Goal: Information Seeking & Learning: Learn about a topic

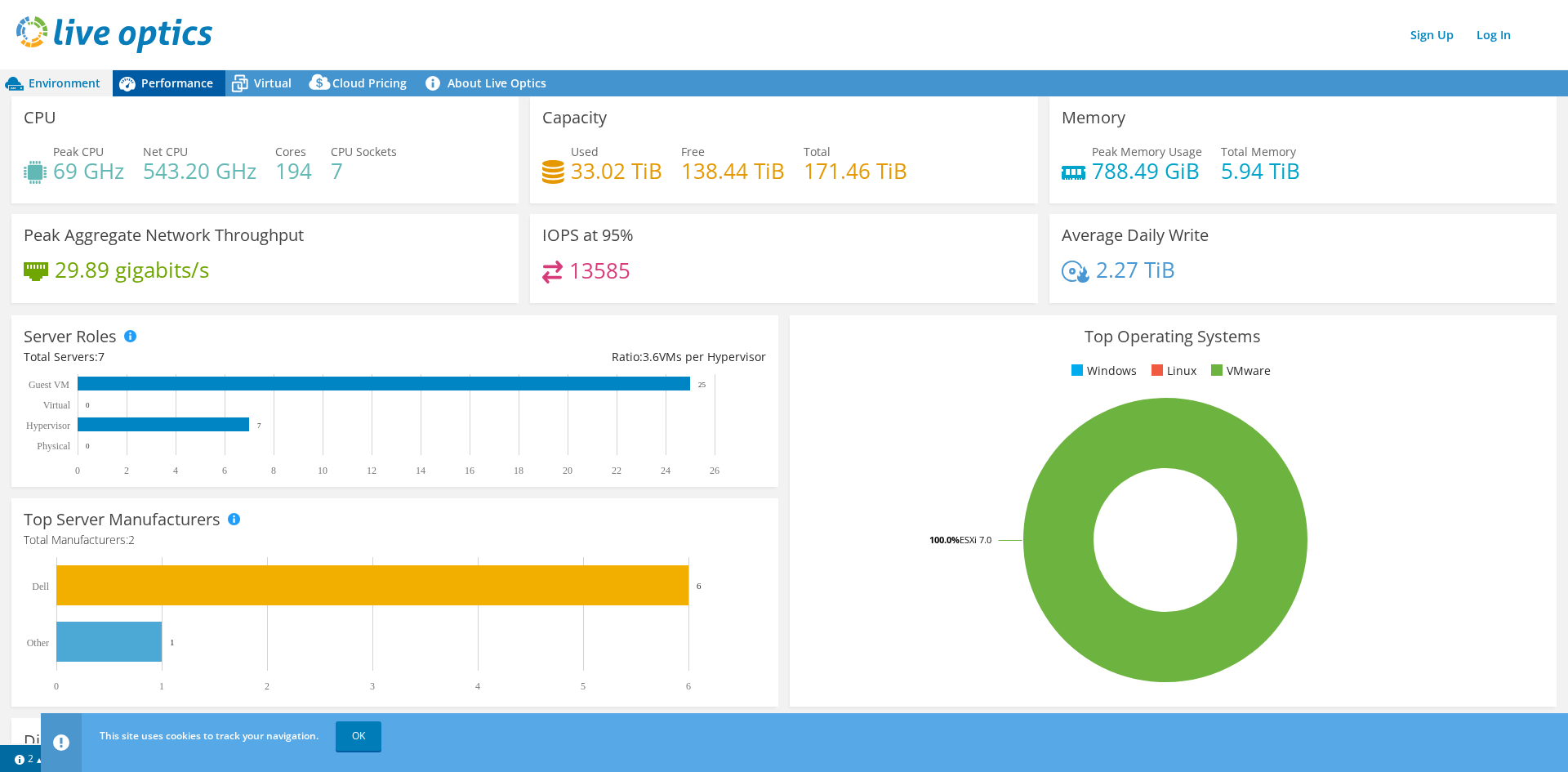
click at [173, 94] on div "Performance" at bounding box center [169, 83] width 113 height 26
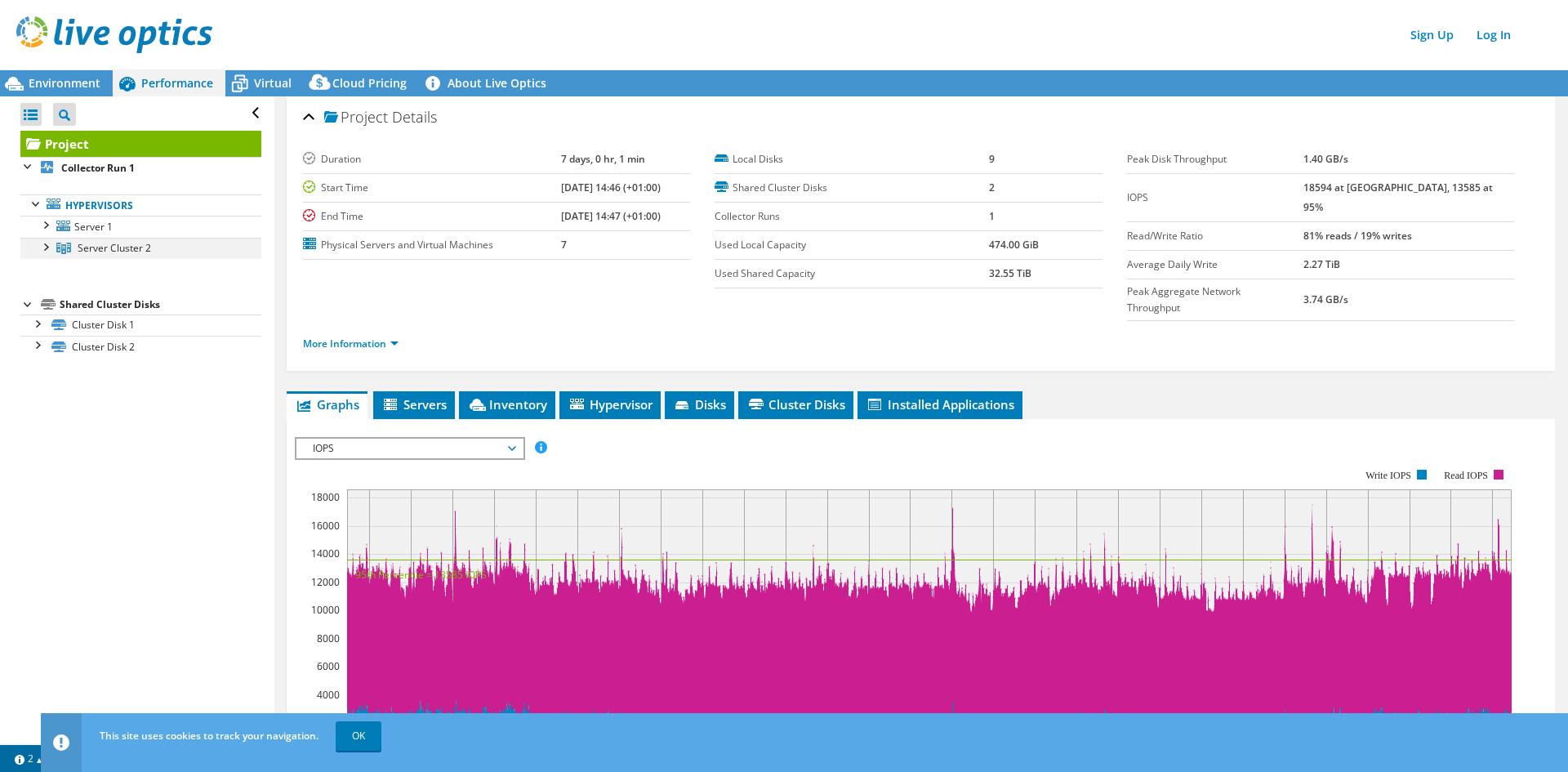
click at [47, 253] on div at bounding box center [45, 246] width 16 height 16
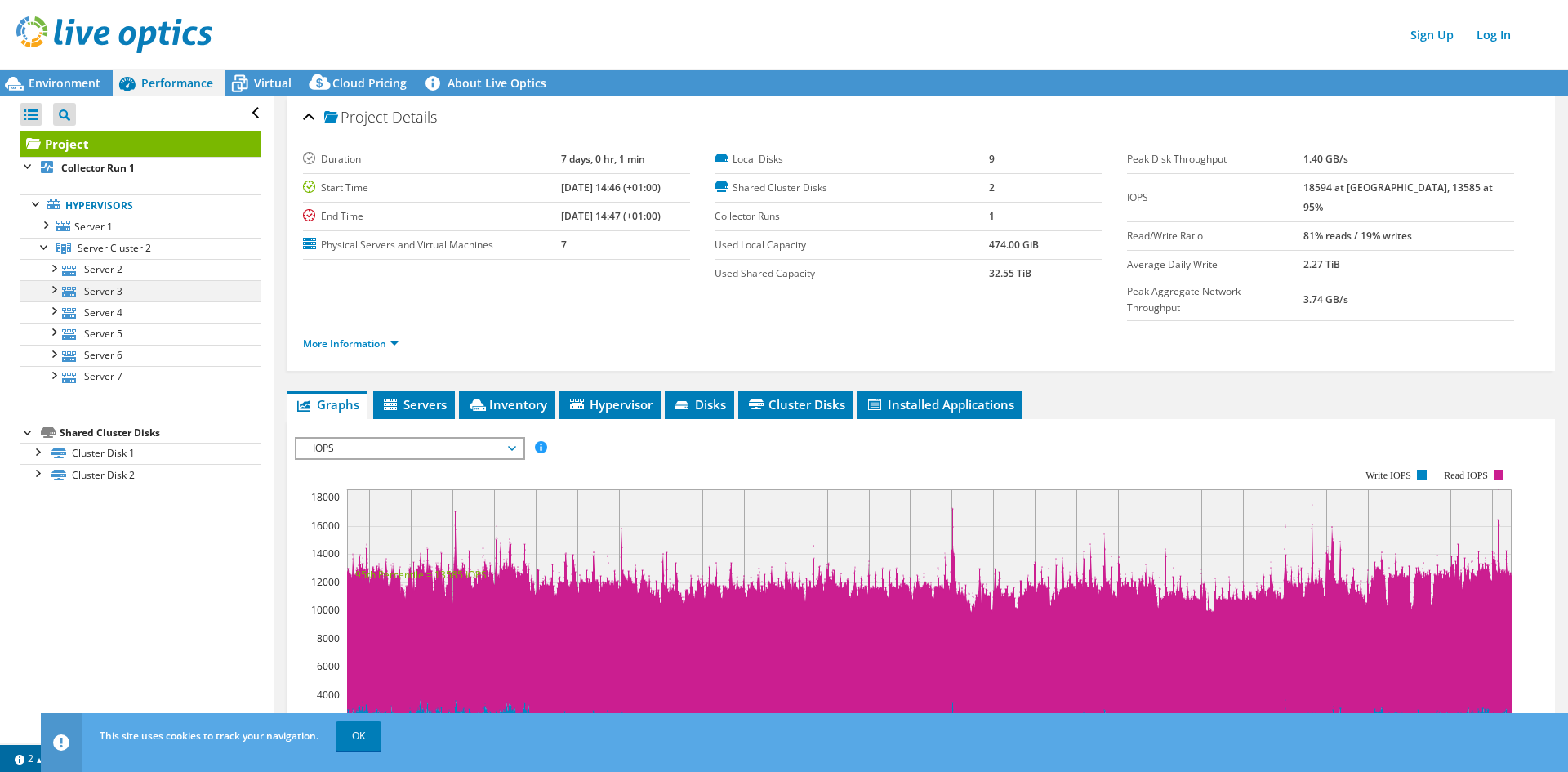
click at [54, 293] on div at bounding box center [53, 289] width 16 height 16
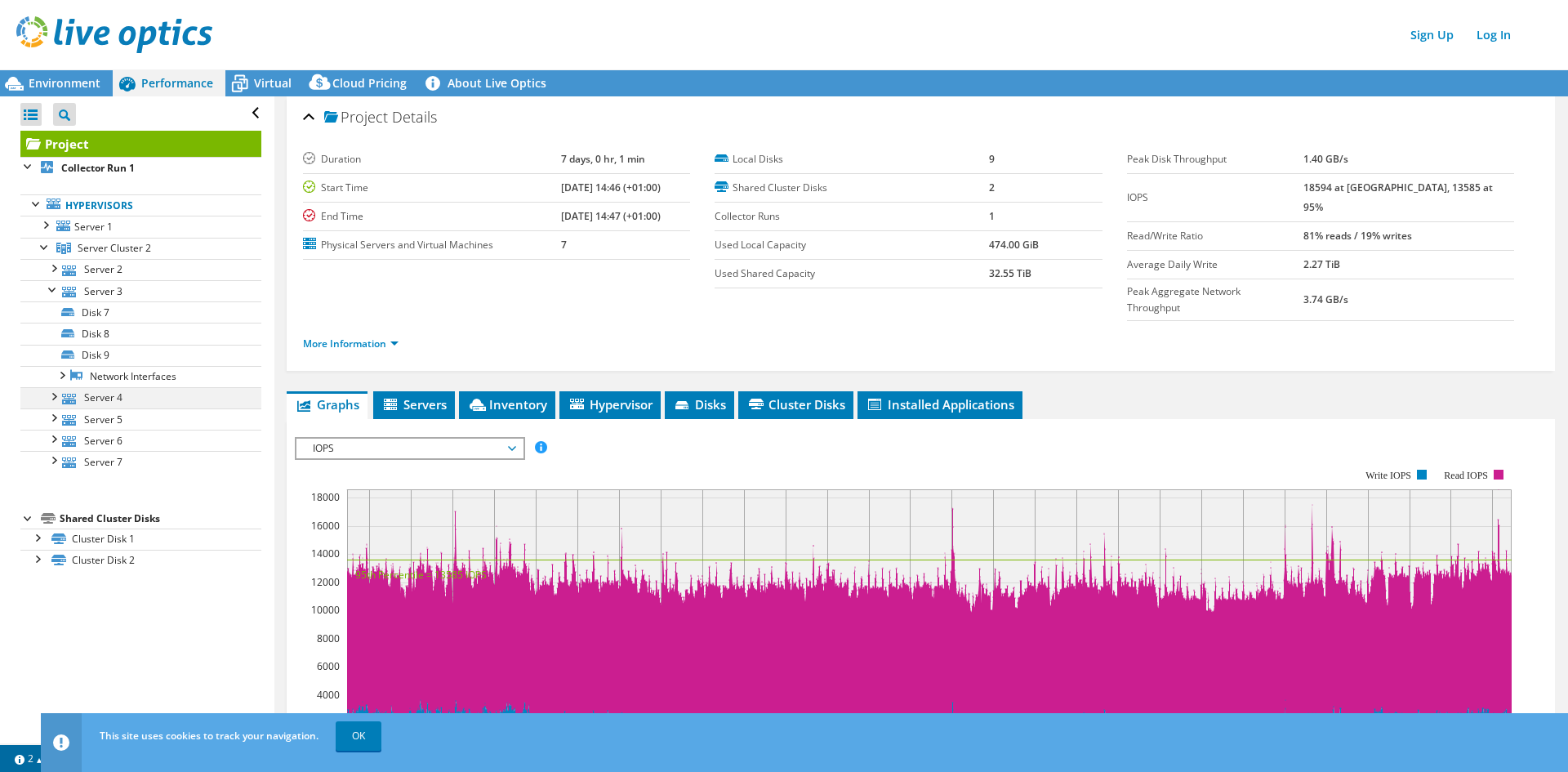
click at [53, 395] on div at bounding box center [53, 395] width 16 height 16
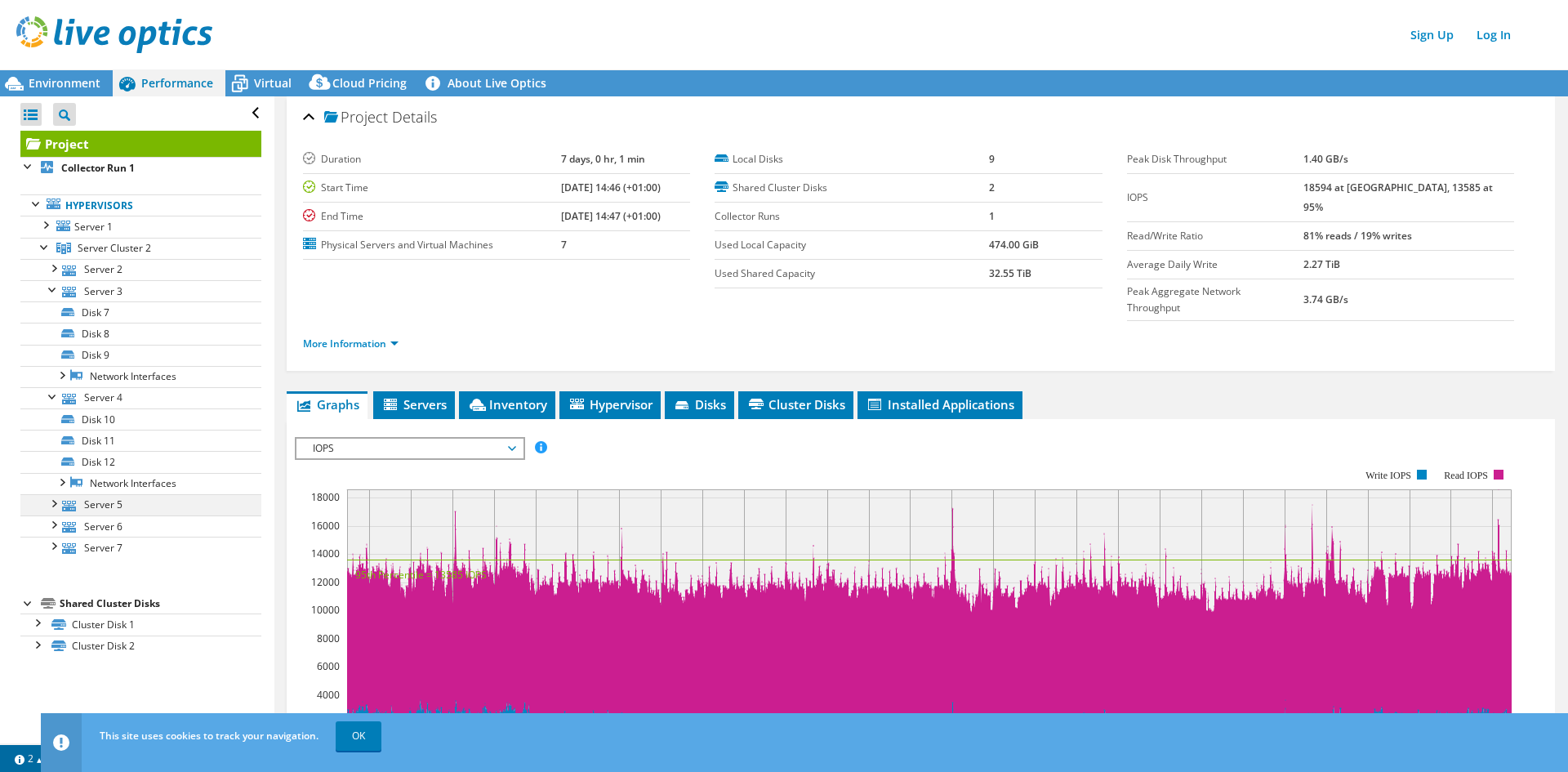
click at [53, 503] on div at bounding box center [53, 503] width 16 height 16
click at [58, 484] on div at bounding box center [61, 481] width 16 height 16
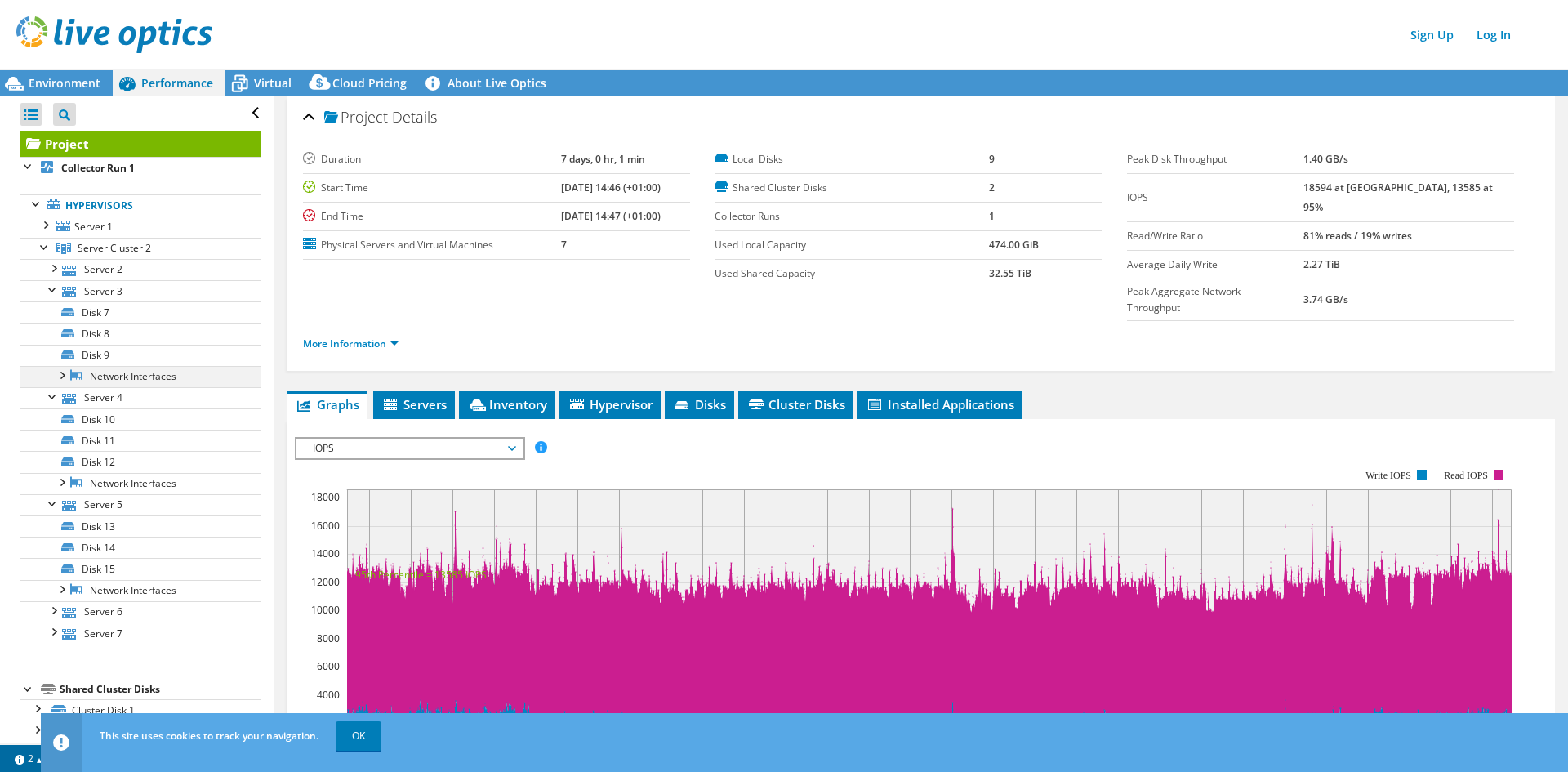
click at [59, 373] on div at bounding box center [61, 374] width 16 height 16
click at [54, 273] on div at bounding box center [53, 267] width 16 height 16
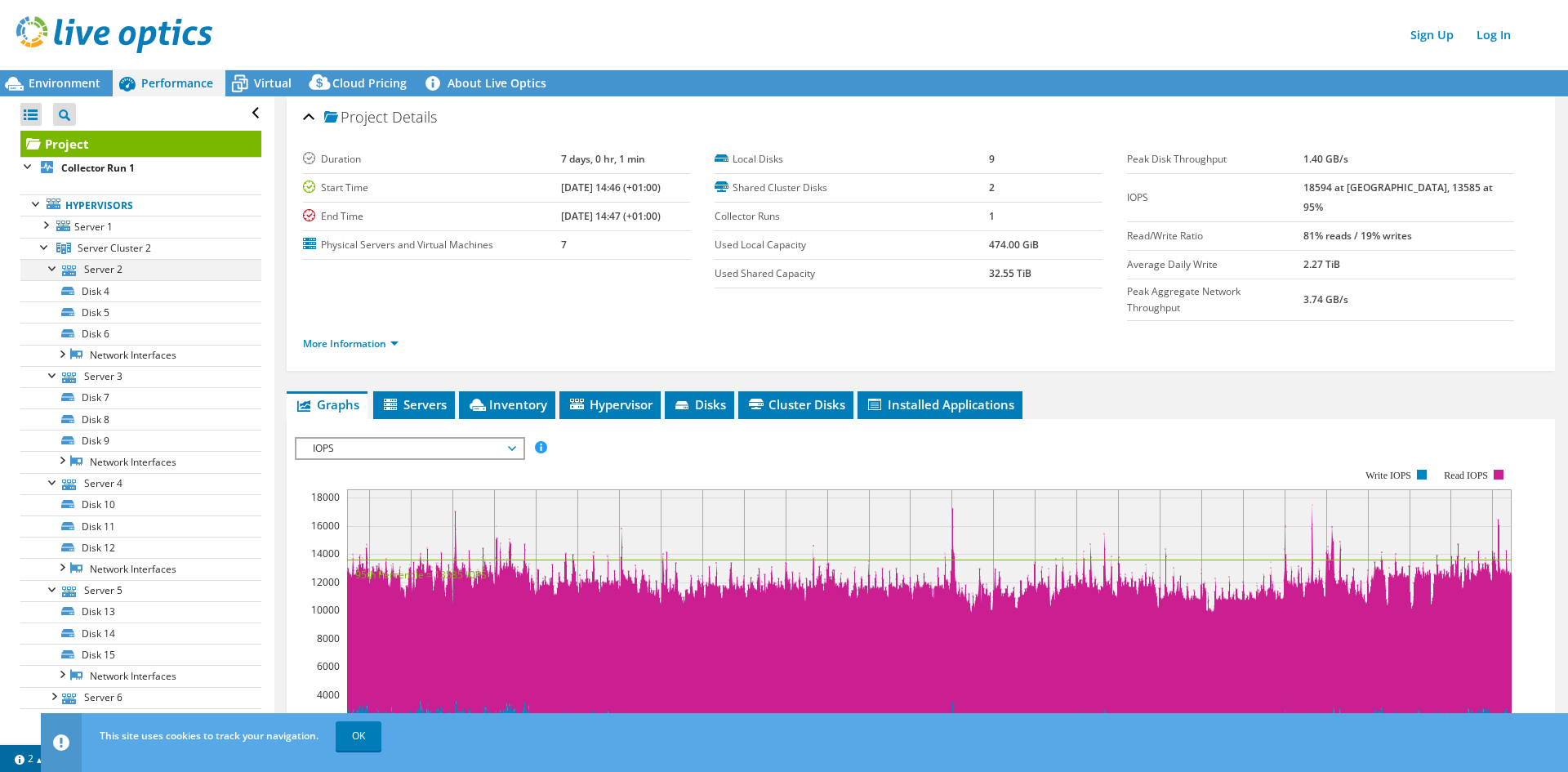
click at [54, 273] on div at bounding box center [53, 267] width 16 height 16
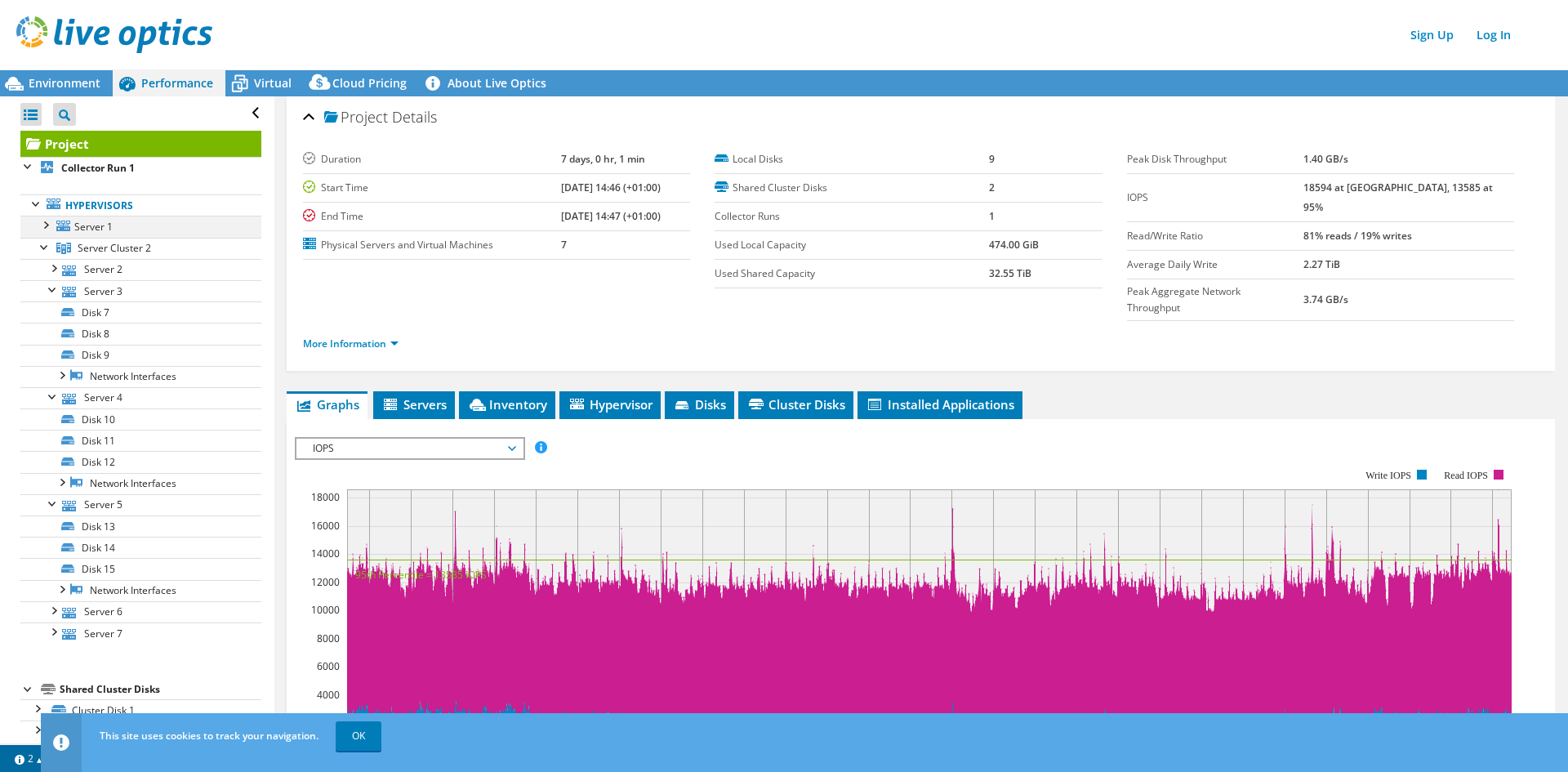
click at [46, 227] on div at bounding box center [45, 224] width 16 height 16
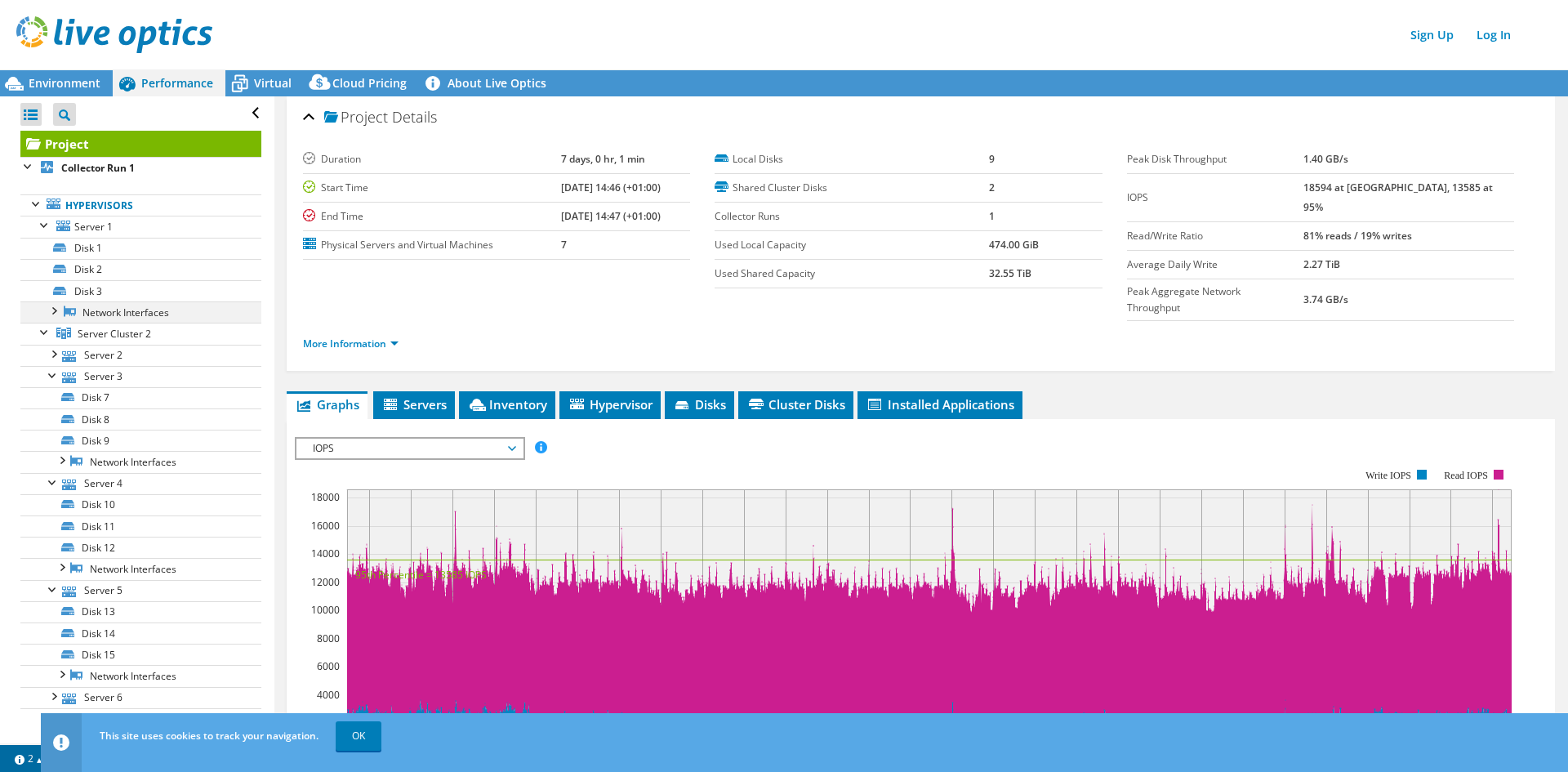
click at [55, 309] on div at bounding box center [53, 310] width 16 height 16
click at [394, 337] on link "More Information" at bounding box center [351, 343] width 96 height 14
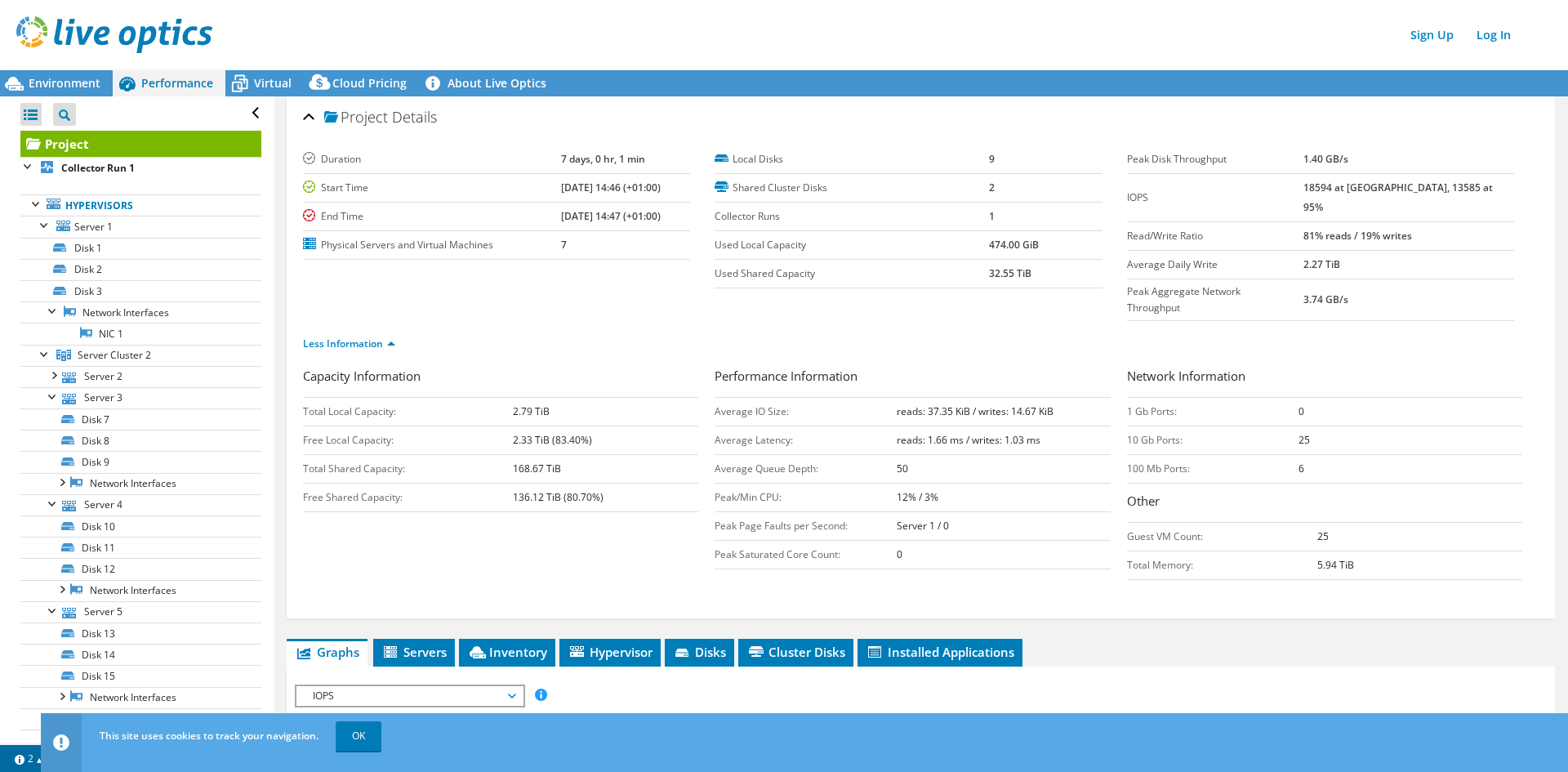
click at [549, 553] on div "Capacity Information Total Local Capacity: 2.79 TiB Free Local Capacity: 2.33 T…" at bounding box center [921, 477] width 1236 height 221
click at [677, 572] on div "Capacity Information Total Local Capacity: 2.79 TiB Free Local Capacity: 2.33 T…" at bounding box center [921, 491] width 1236 height 248
click at [559, 330] on ul "Less Information" at bounding box center [921, 341] width 1236 height 22
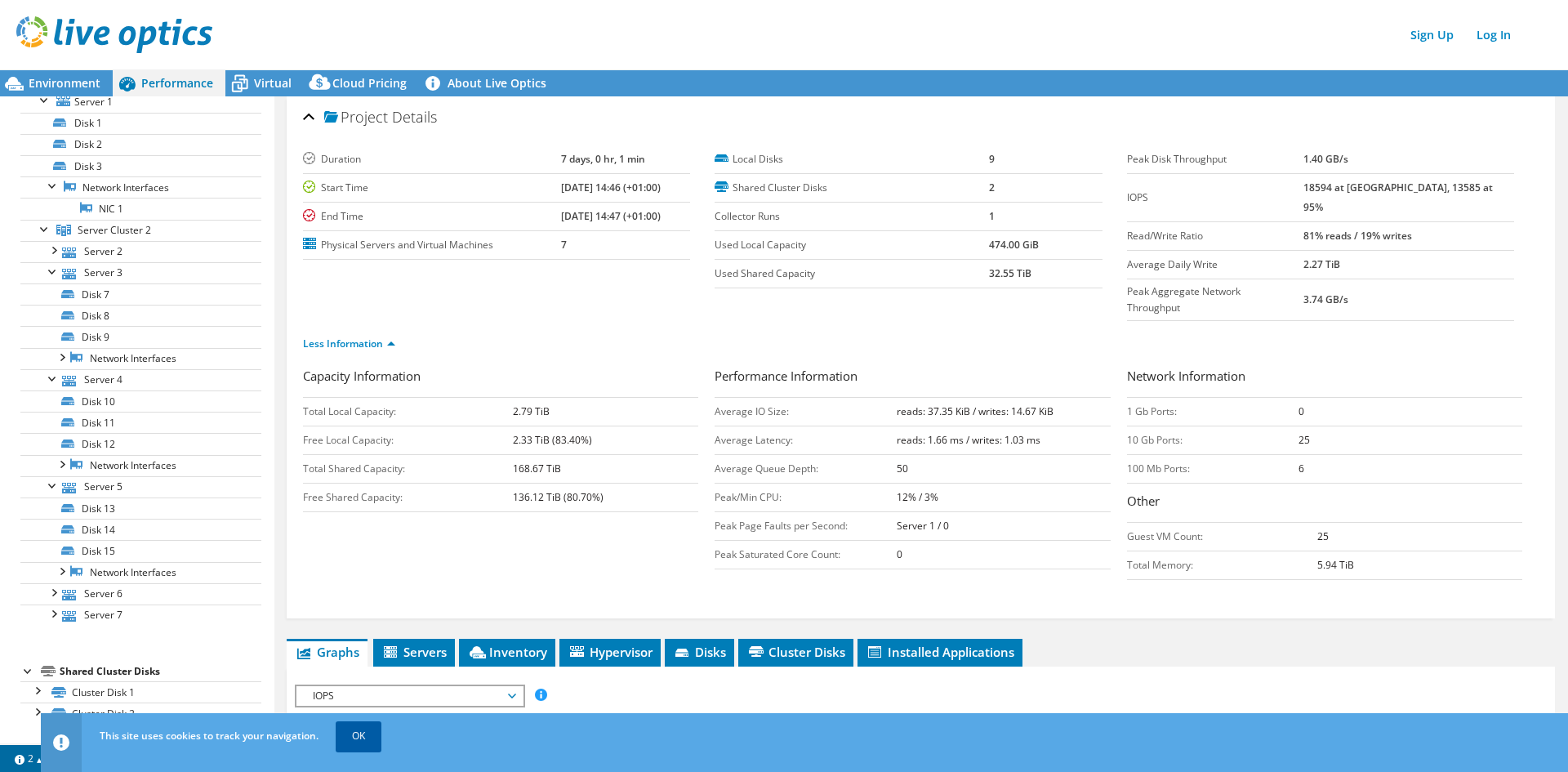
click at [360, 734] on link "OK" at bounding box center [359, 736] width 46 height 29
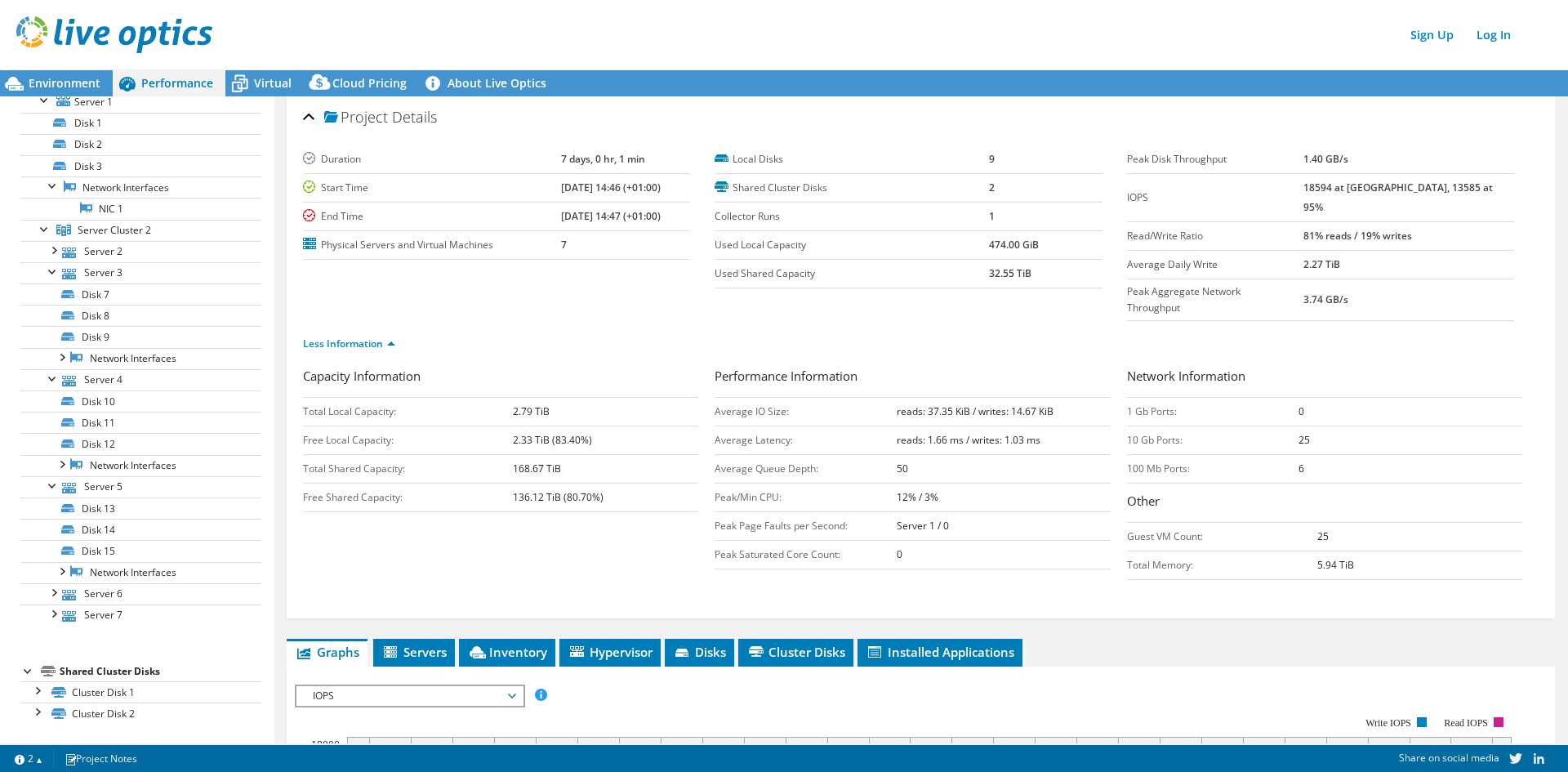
click at [348, 569] on div "Capacity Information Total Local Capacity: 2.79 TiB Free Local Capacity: 2.33 T…" at bounding box center [921, 491] width 1236 height 248
click at [39, 694] on div at bounding box center [36, 689] width 16 height 16
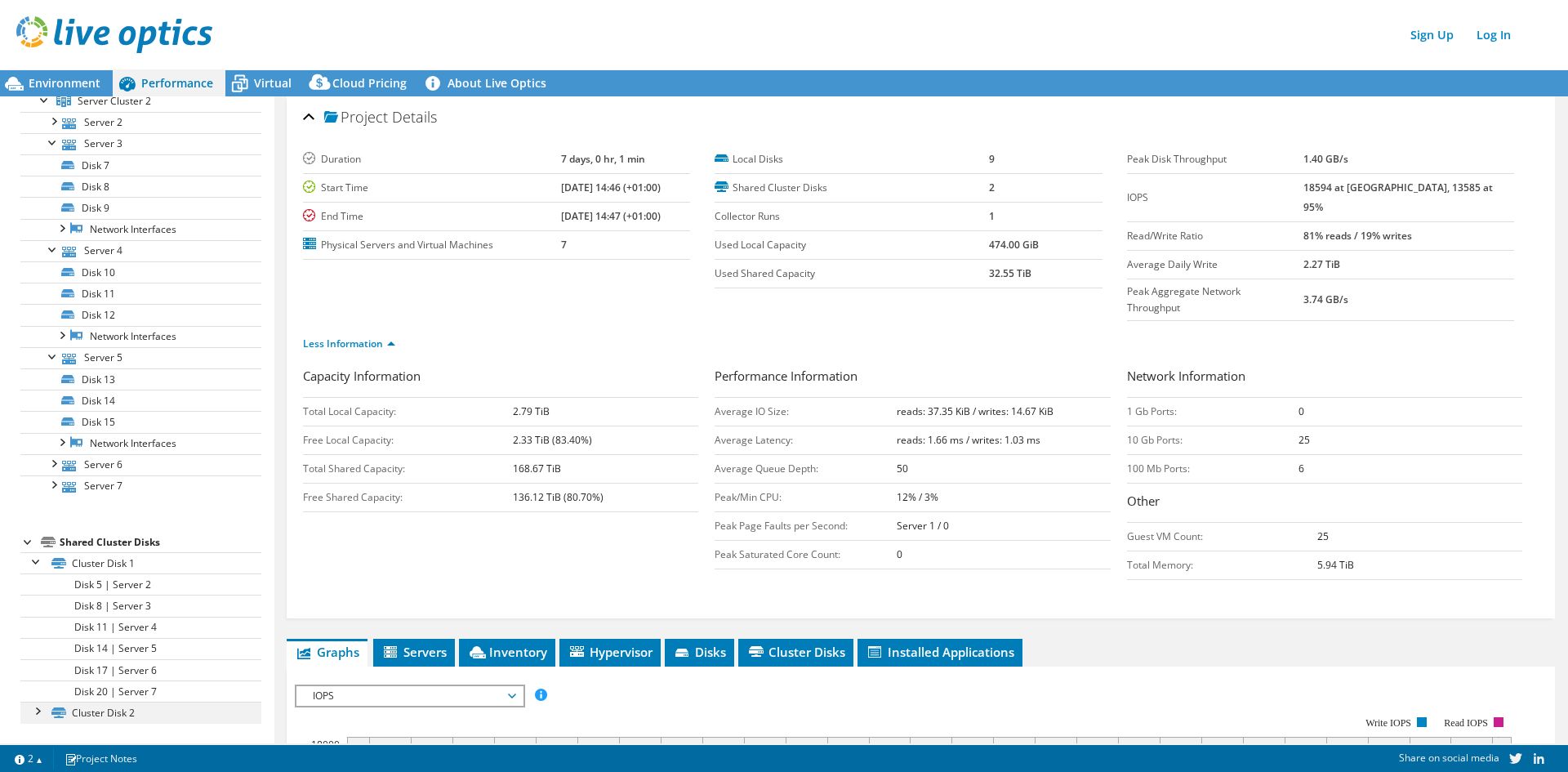
click at [41, 708] on div at bounding box center [36, 710] width 16 height 16
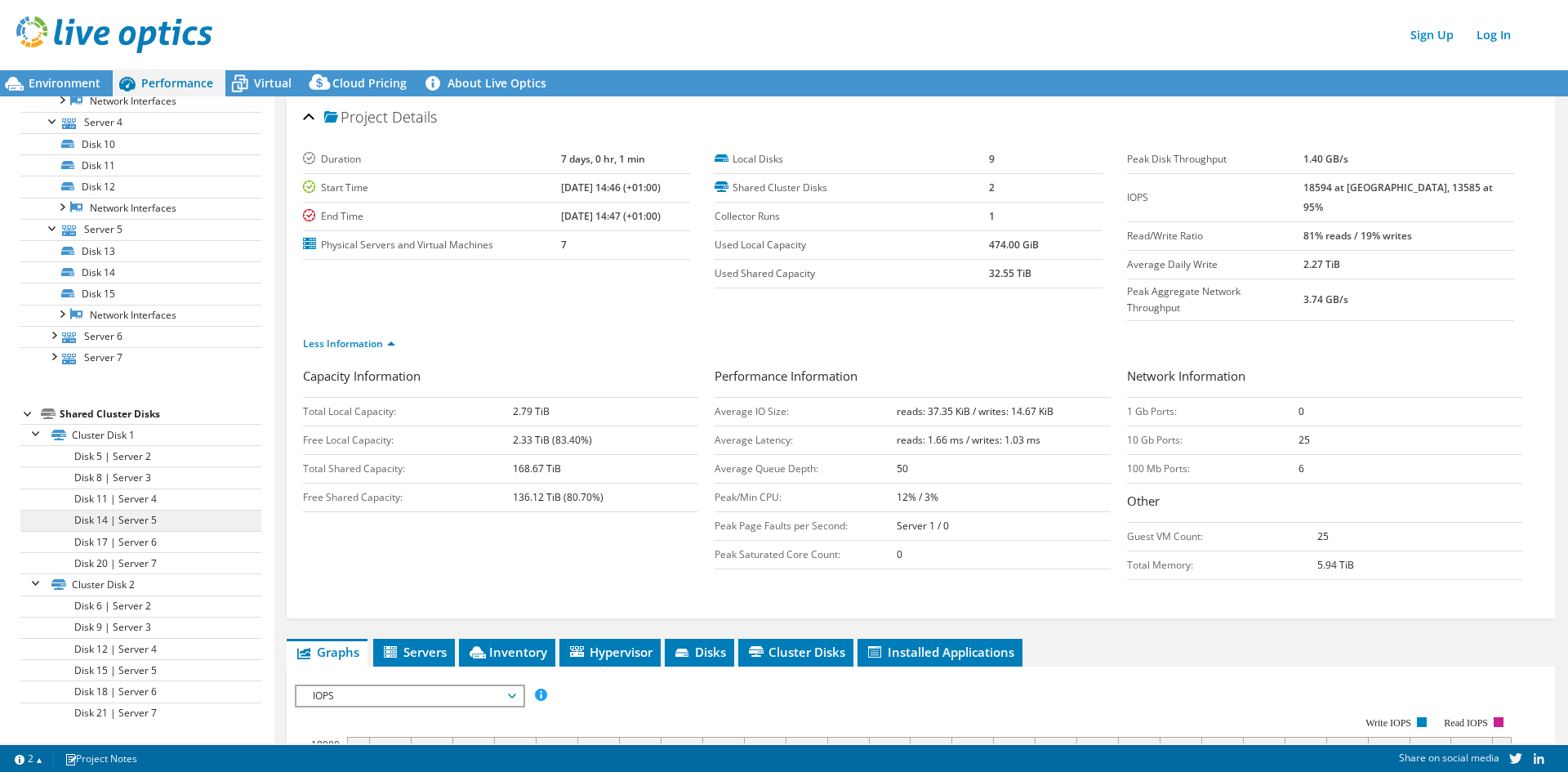
scroll to position [0, 0]
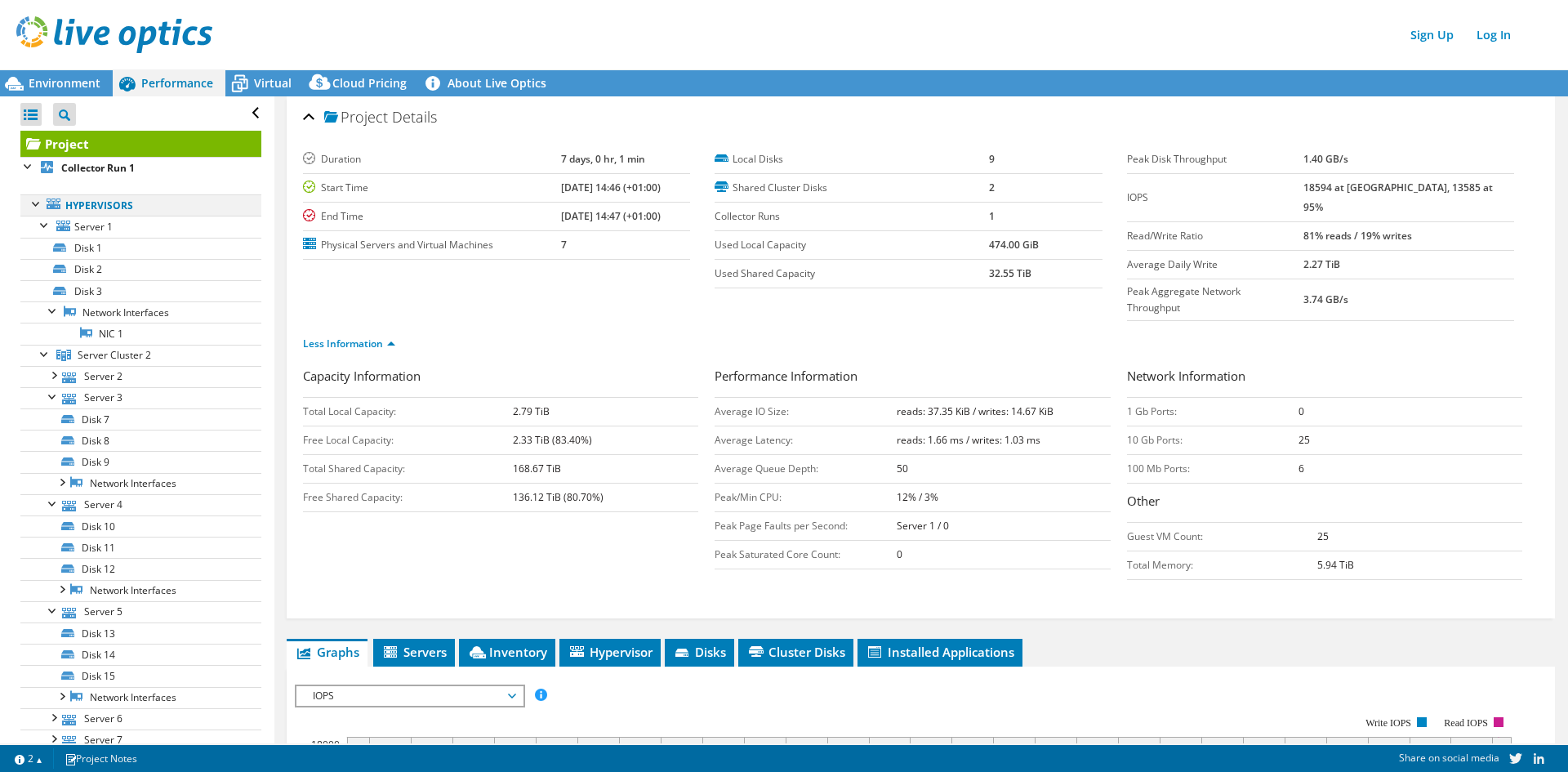
click at [35, 205] on div at bounding box center [36, 203] width 16 height 16
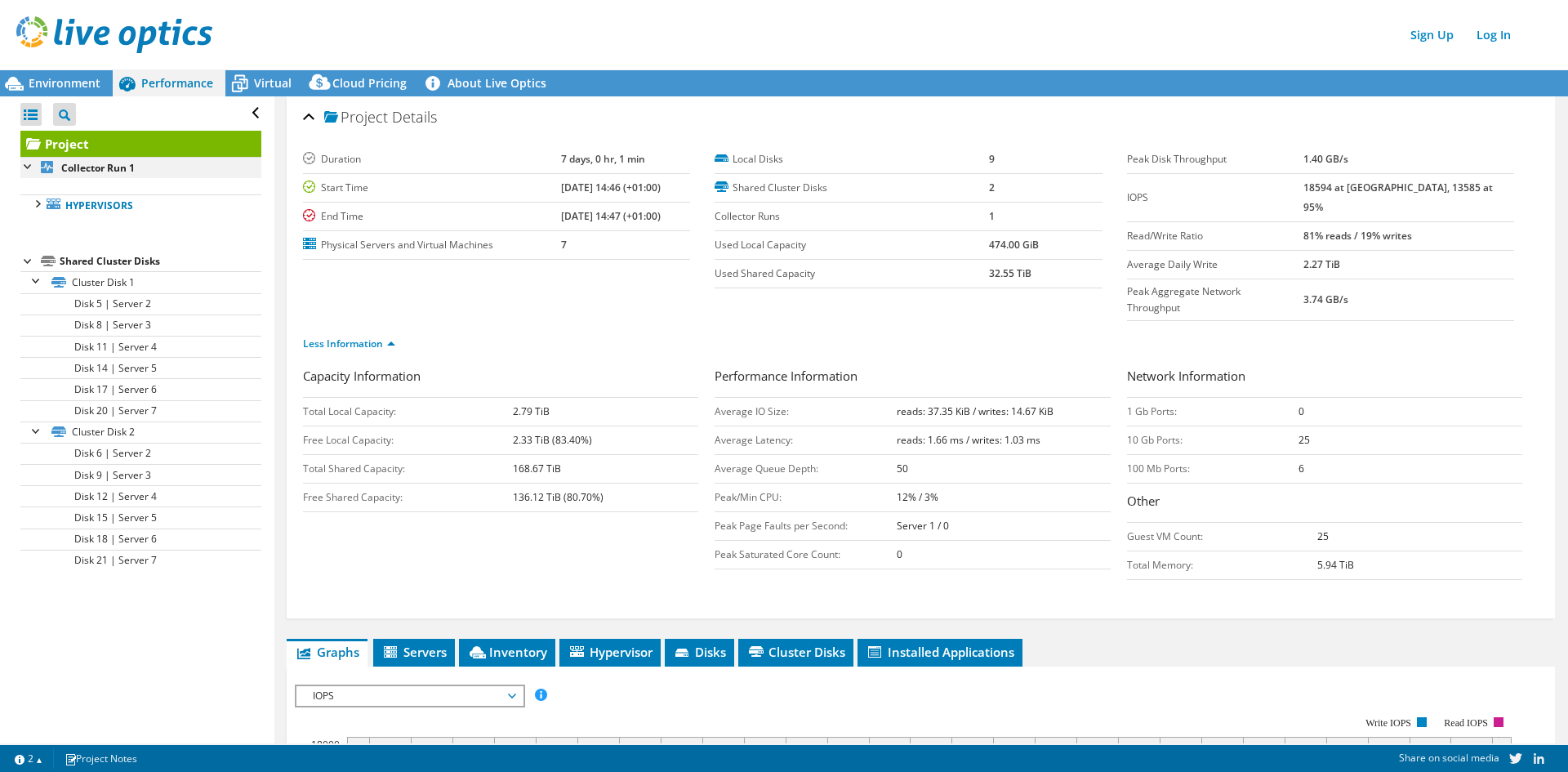
click at [30, 163] on div at bounding box center [28, 165] width 16 height 16
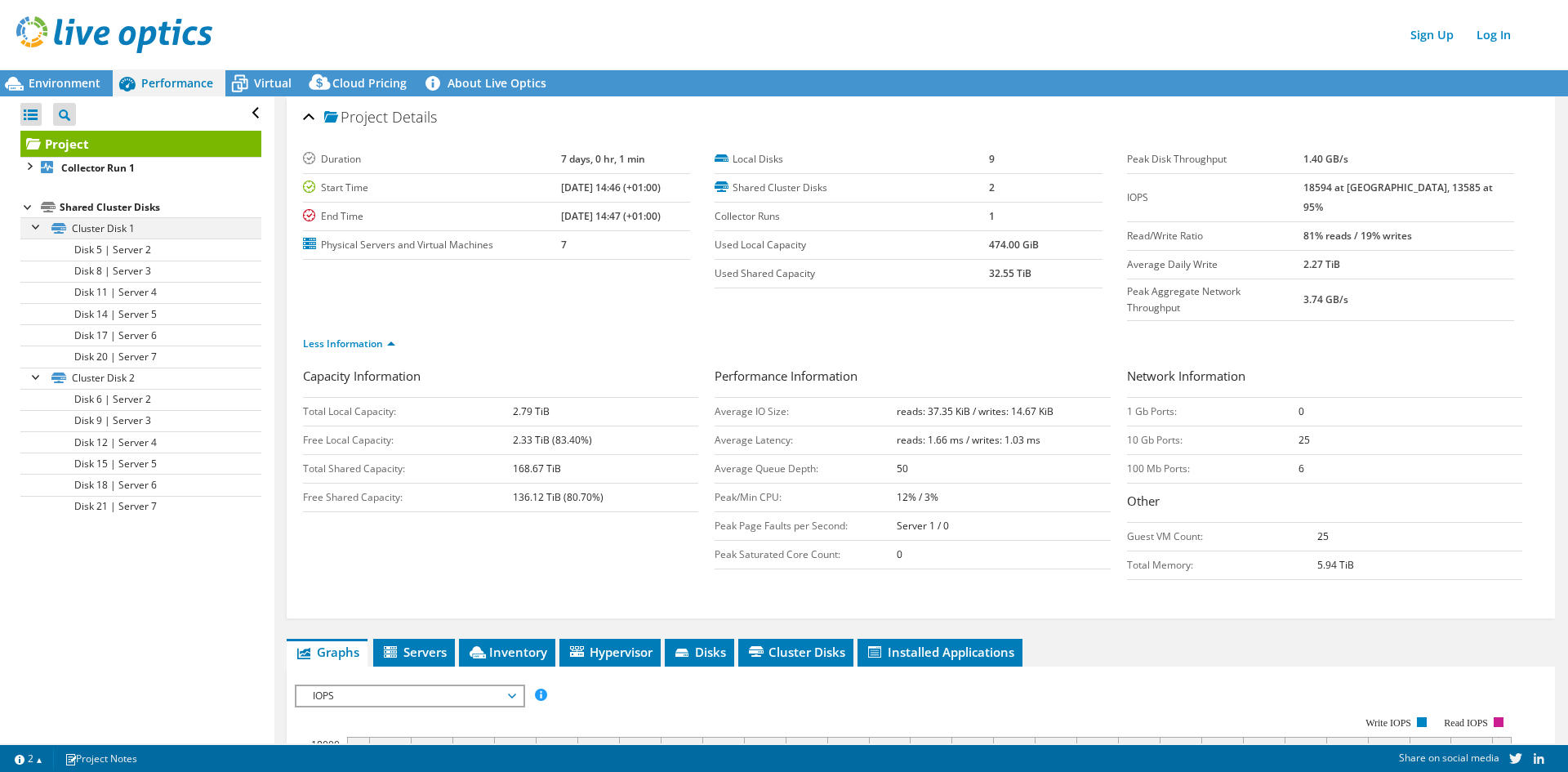
click at [36, 227] on div at bounding box center [36, 226] width 16 height 16
click at [37, 242] on div at bounding box center [36, 247] width 16 height 16
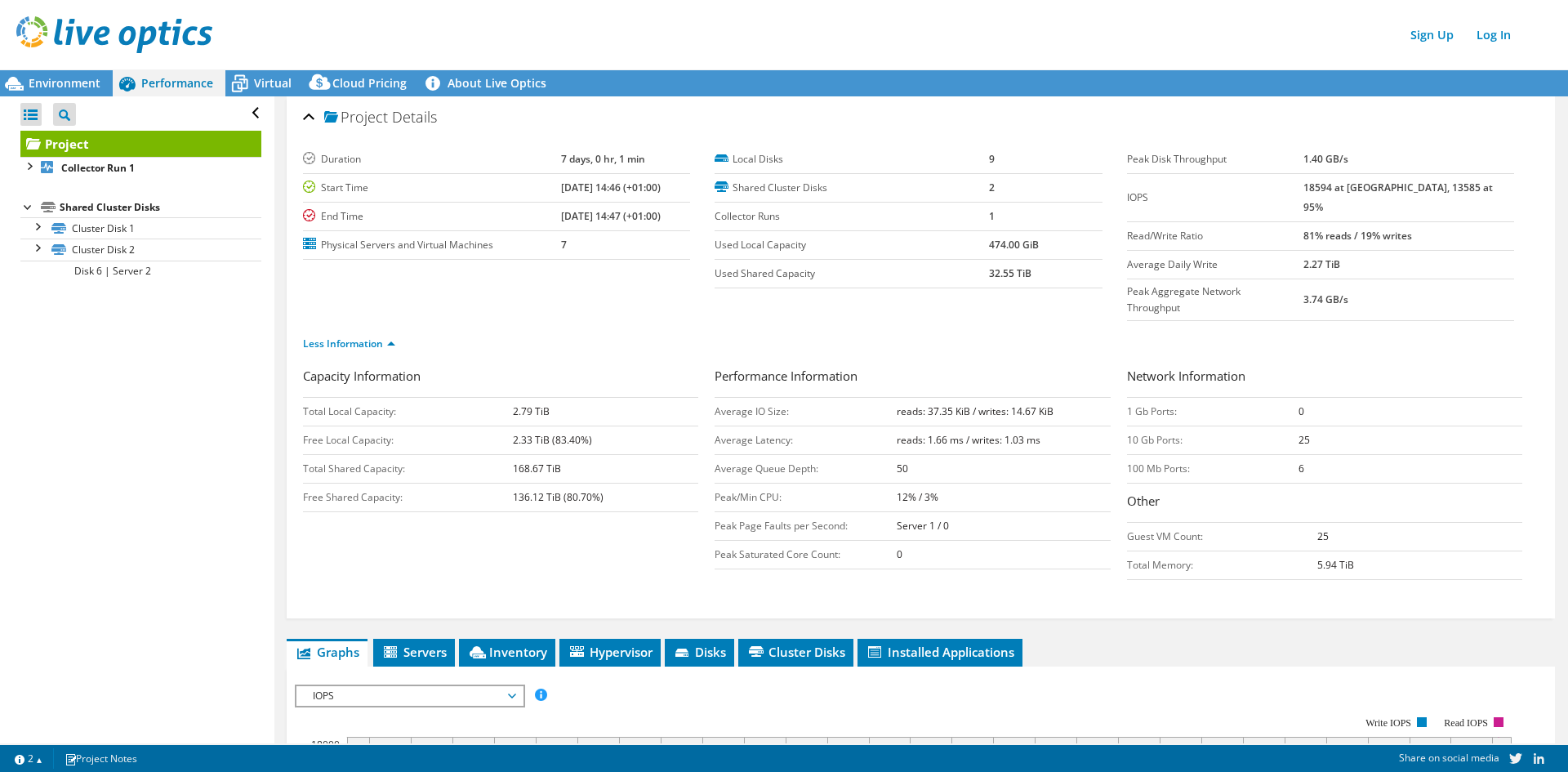
click at [26, 202] on div at bounding box center [28, 206] width 16 height 16
click at [28, 165] on div at bounding box center [28, 165] width 16 height 16
click at [36, 205] on div at bounding box center [36, 203] width 16 height 16
